Goal: Information Seeking & Learning: Learn about a topic

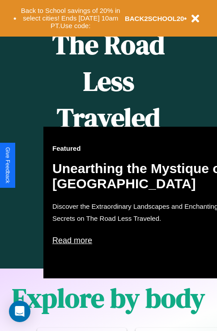
scroll to position [574, 0]
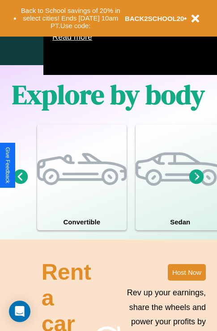
click at [196, 184] on icon at bounding box center [196, 176] width 15 height 15
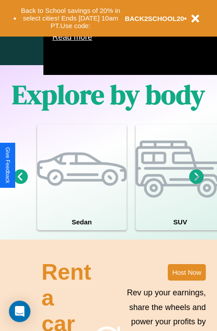
click at [196, 184] on icon at bounding box center [196, 176] width 15 height 15
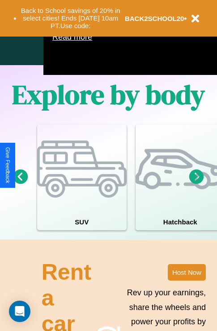
click at [20, 184] on icon at bounding box center [20, 176] width 15 height 15
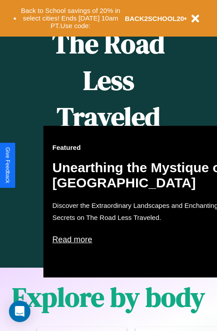
scroll to position [365, 0]
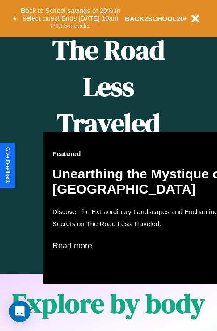
click at [108, 166] on div "Featured Unearthing the Mystique of [GEOGRAPHIC_DATA] Discover the Extraordinar…" at bounding box center [141, 208] width 196 height 152
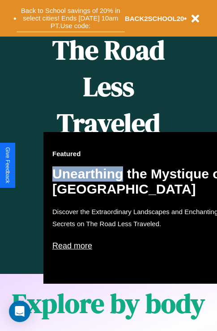
click at [70, 18] on button "Back to School savings of 20% in select cities! Ends [DATE] 10am PT. Use code:" at bounding box center [71, 18] width 108 height 28
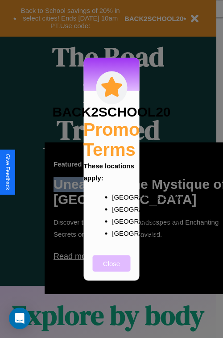
click at [112, 269] on button "Close" at bounding box center [112, 263] width 38 height 17
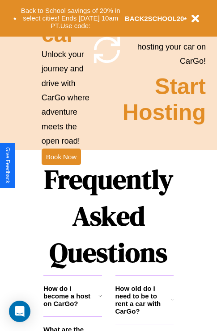
scroll to position [869, 0]
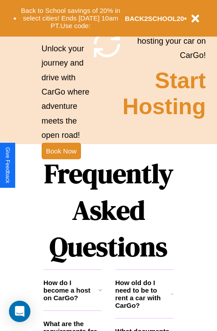
click at [61, 166] on h1 "Frequently Asked Questions" at bounding box center [108, 210] width 130 height 119
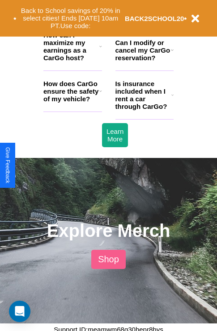
scroll to position [1207, 0]
